Goal: Information Seeking & Learning: Learn about a topic

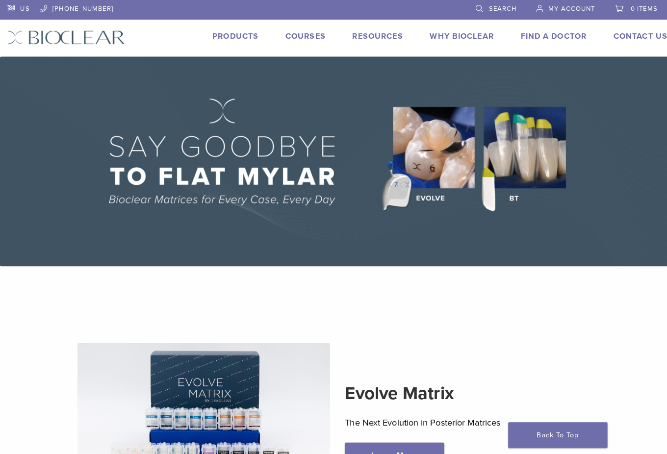
click at [299, 35] on link "Courses" at bounding box center [302, 36] width 40 height 10
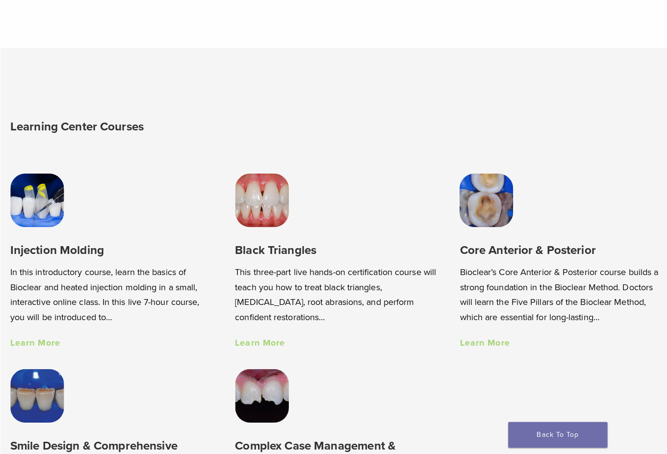
scroll to position [531, 0]
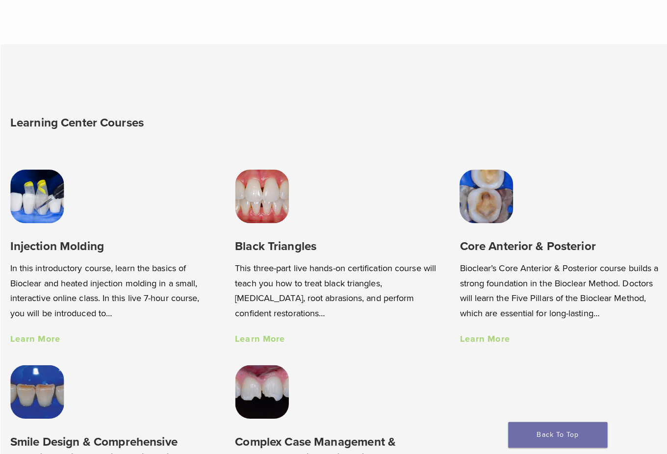
click at [69, 246] on h3 "Injection Molding" at bounding box center [111, 243] width 202 height 16
click at [36, 333] on link "Learn More" at bounding box center [35, 334] width 50 height 11
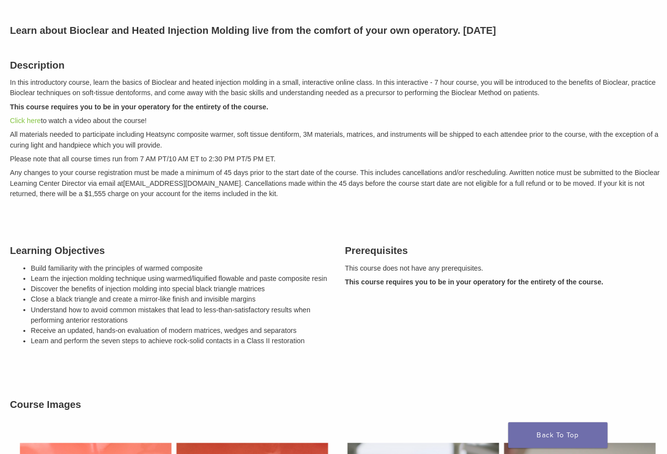
scroll to position [120, 0]
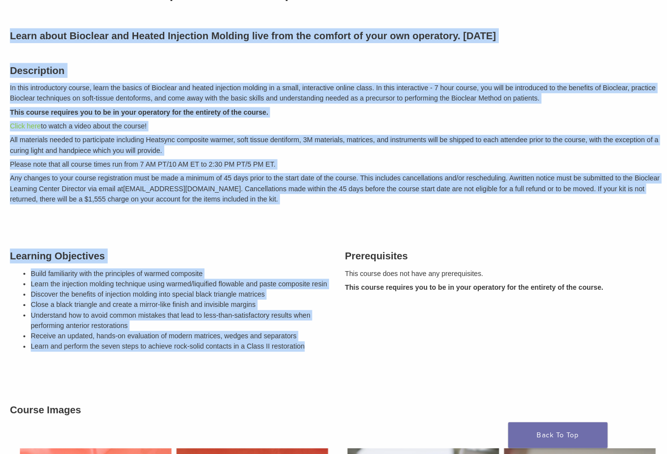
drag, startPoint x: 304, startPoint y: 353, endPoint x: 9, endPoint y: 39, distance: 431.4
click at [143, 212] on div "Description In this introductory course, learn the basics of Bioclear and heate…" at bounding box center [333, 131] width 662 height 163
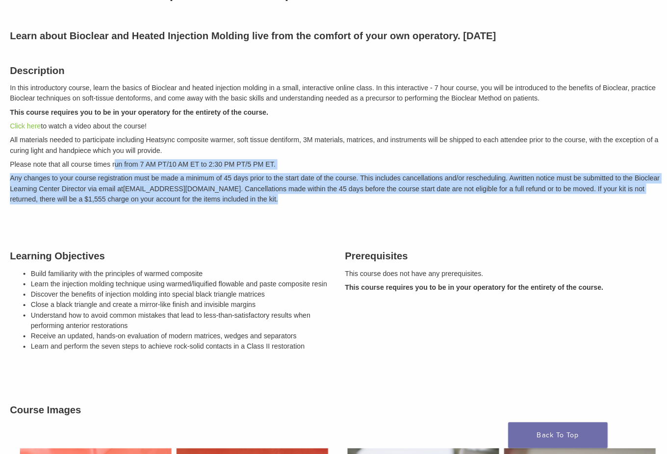
drag, startPoint x: 282, startPoint y: 199, endPoint x: 114, endPoint y: 162, distance: 172.6
click at [114, 162] on div "Description In this introductory course, learn the basics of Bioclear and heate…" at bounding box center [333, 131] width 662 height 163
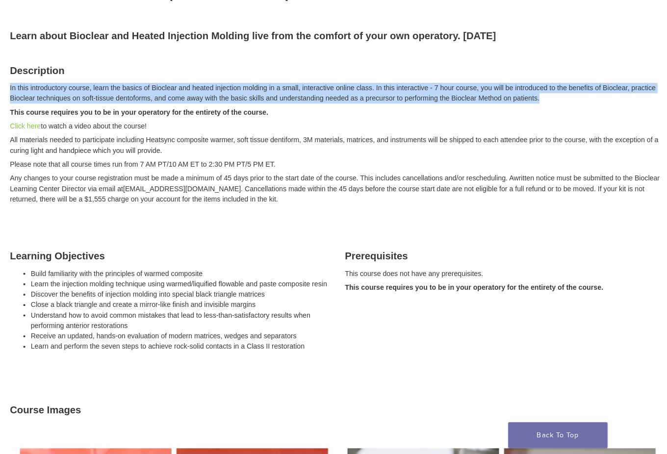
drag, startPoint x: 10, startPoint y: 86, endPoint x: 560, endPoint y: 93, distance: 549.6
click at [560, 93] on p "In this introductory course, learn the basics of Bioclear and heated injection …" at bounding box center [333, 92] width 647 height 21
click at [463, 121] on p "Click here to watch a video about the course!" at bounding box center [333, 125] width 647 height 10
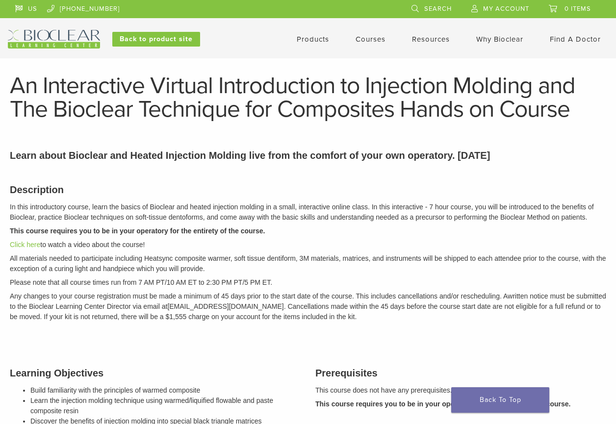
scroll to position [0, 0]
click at [501, 400] on link "Back To Top" at bounding box center [500, 399] width 98 height 25
click at [369, 36] on link "Courses" at bounding box center [370, 39] width 30 height 9
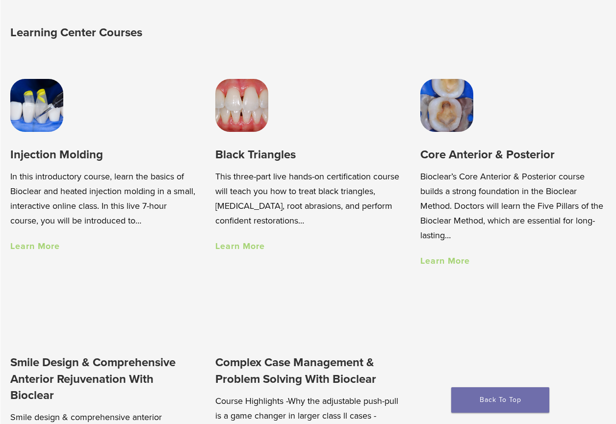
scroll to position [585, 0]
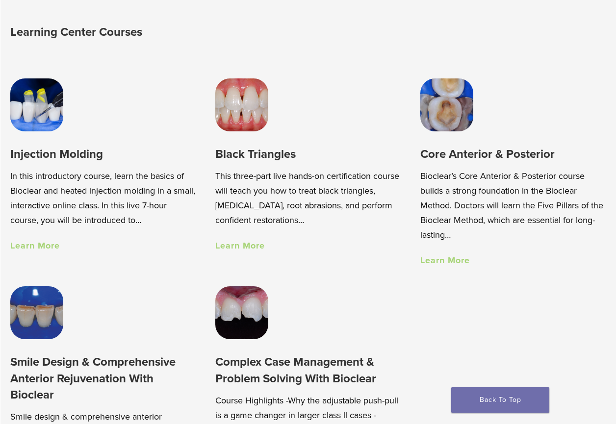
click at [232, 251] on link "Learn More" at bounding box center [240, 245] width 50 height 11
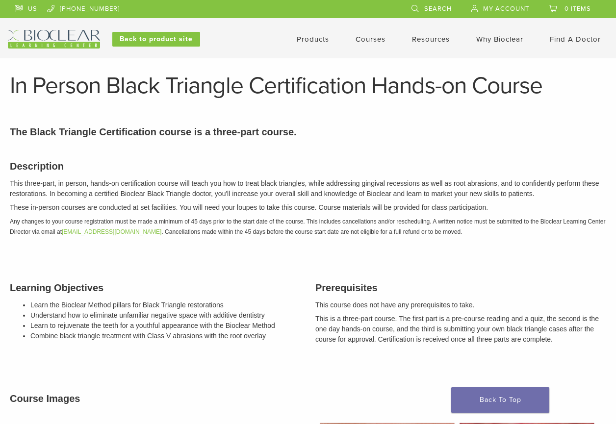
click at [375, 39] on link "Courses" at bounding box center [370, 39] width 30 height 9
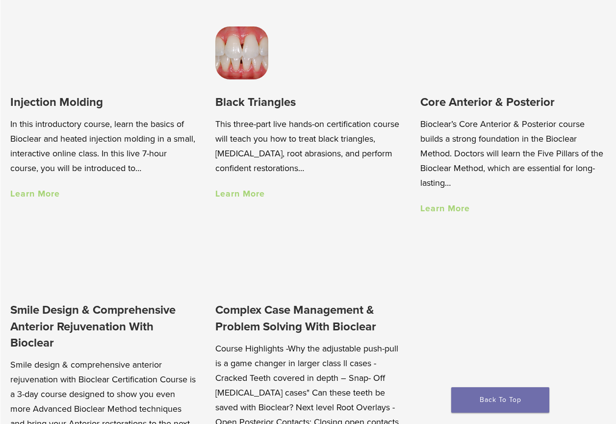
scroll to position [640, 0]
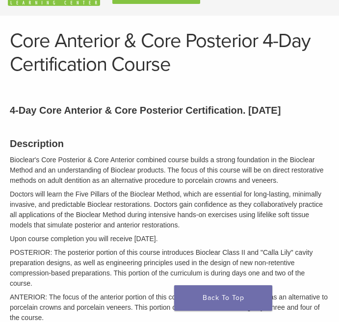
scroll to position [46, 0]
